Goal: Information Seeking & Learning: Find specific fact

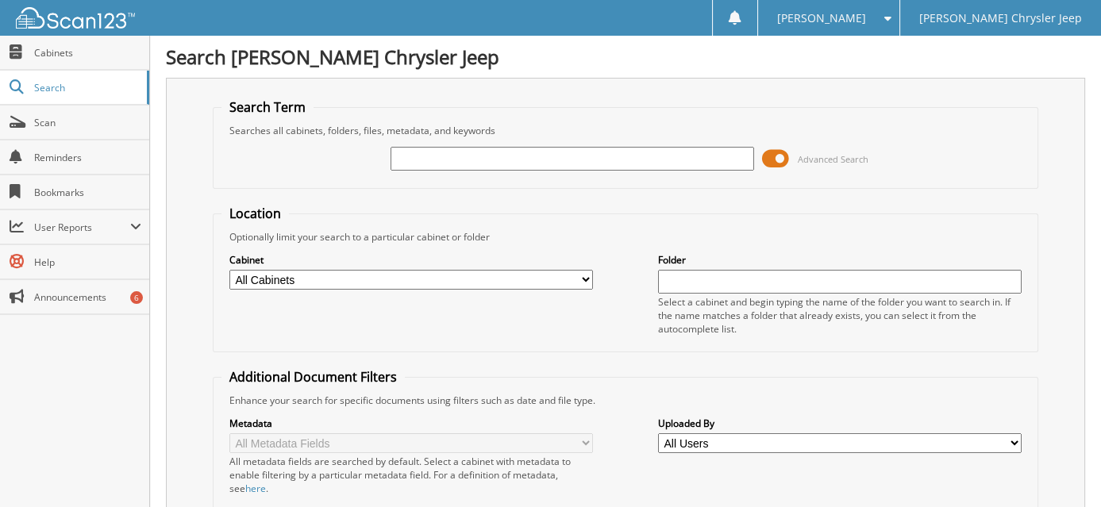
click at [414, 159] on input "text" at bounding box center [573, 159] width 364 height 24
type input "[PERSON_NAME]"
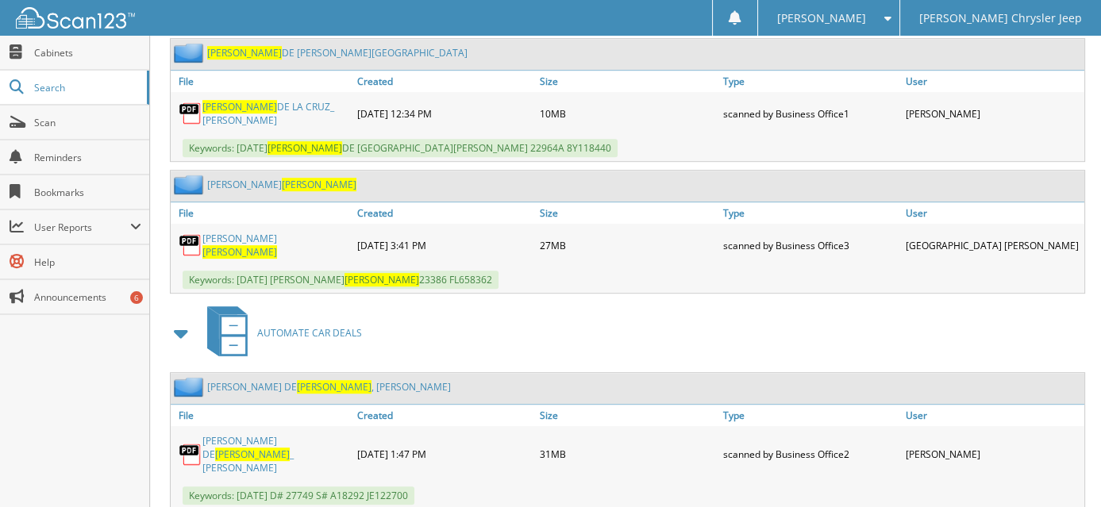
scroll to position [1349, 0]
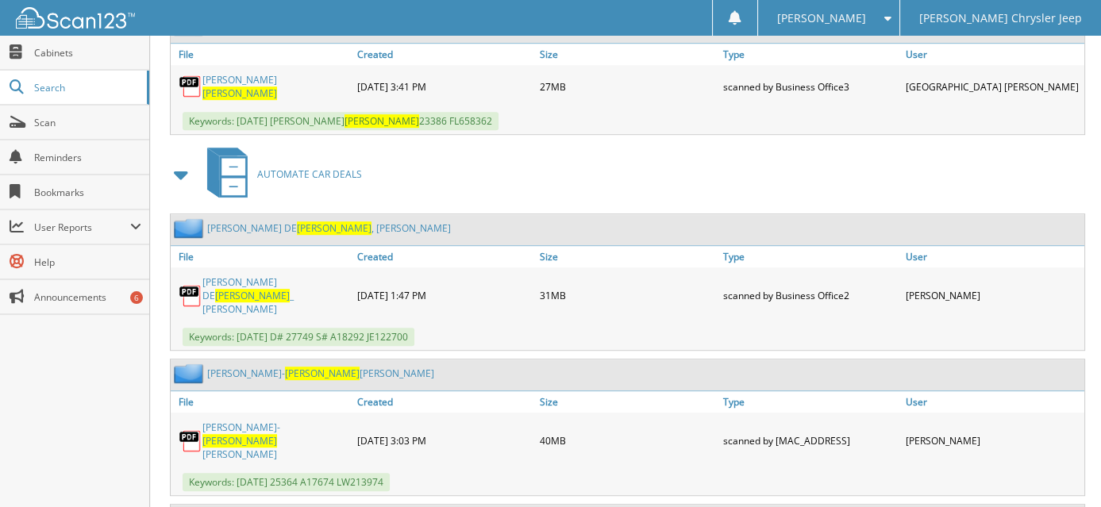
click at [249, 434] on span "[PERSON_NAME]" at bounding box center [239, 440] width 75 height 13
